Goal: Find specific page/section: Find specific page/section

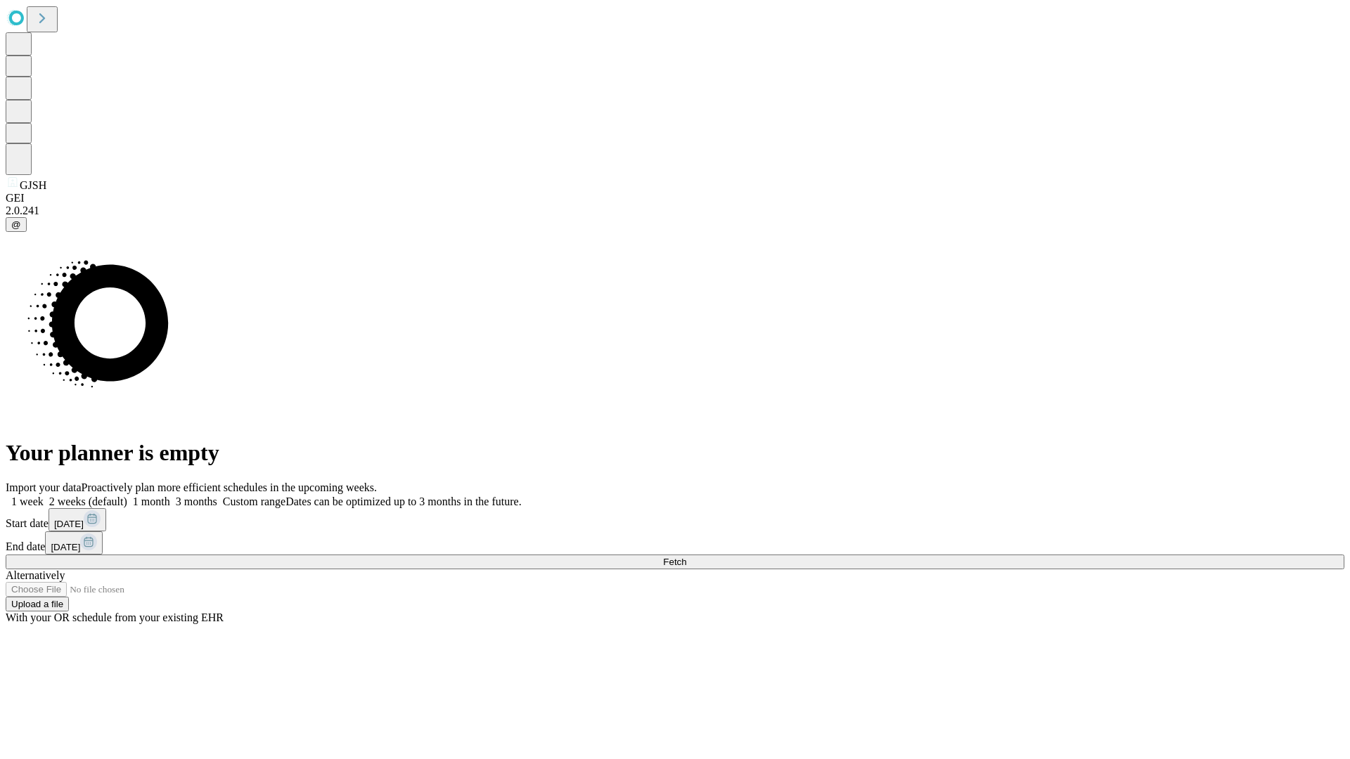
click at [686, 557] on span "Fetch" at bounding box center [674, 562] width 23 height 11
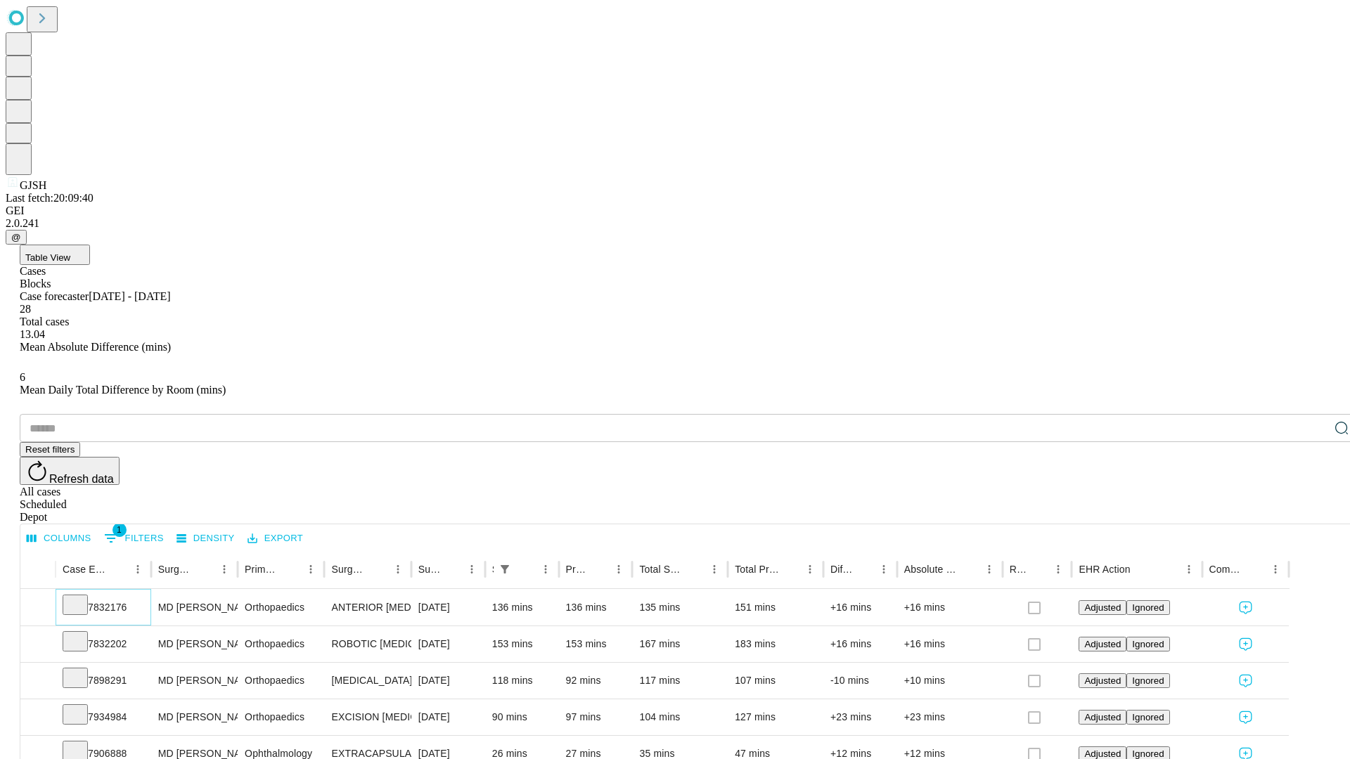
click at [82, 597] on icon at bounding box center [75, 604] width 14 height 14
